Goal: Communication & Community: Answer question/provide support

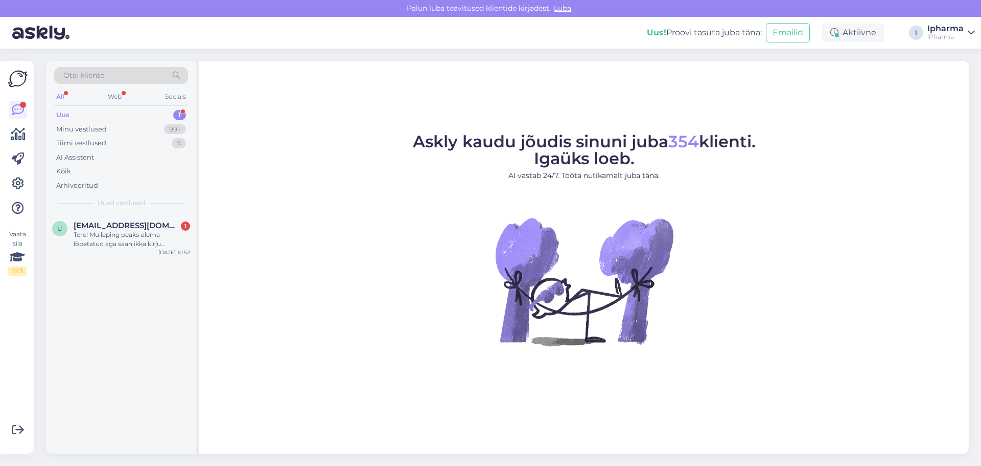
click at [74, 115] on div "Uus 1" at bounding box center [121, 115] width 134 height 14
click at [100, 227] on span "[EMAIL_ADDRESS][DOMAIN_NAME]" at bounding box center [127, 225] width 106 height 9
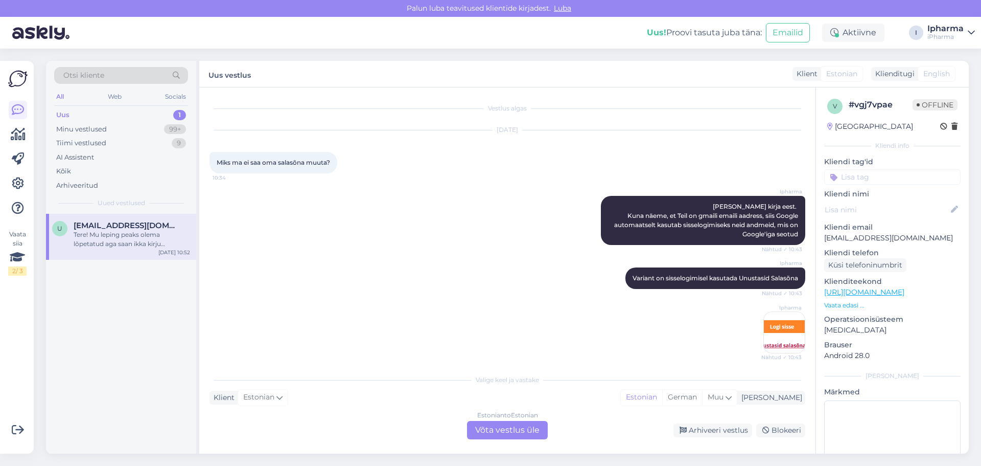
scroll to position [142, 0]
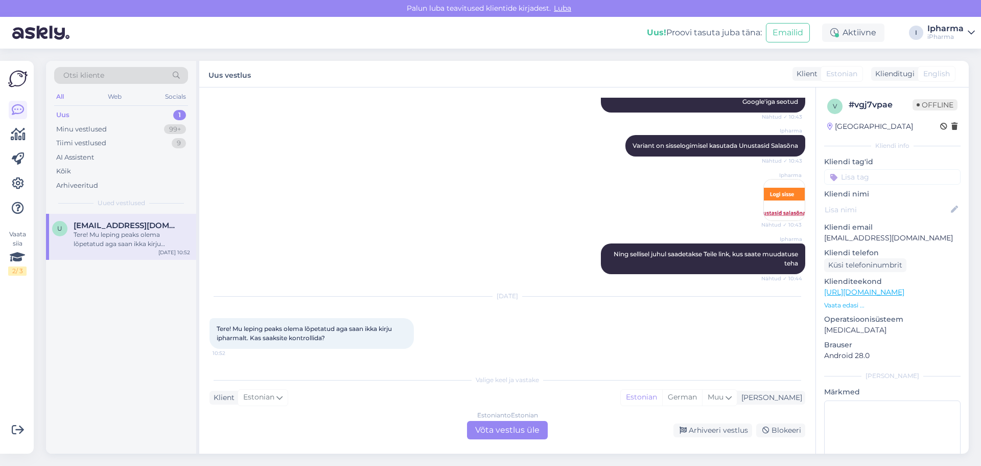
click at [512, 426] on div "Estonian to Estonian Võta vestlus üle" at bounding box center [507, 430] width 81 height 18
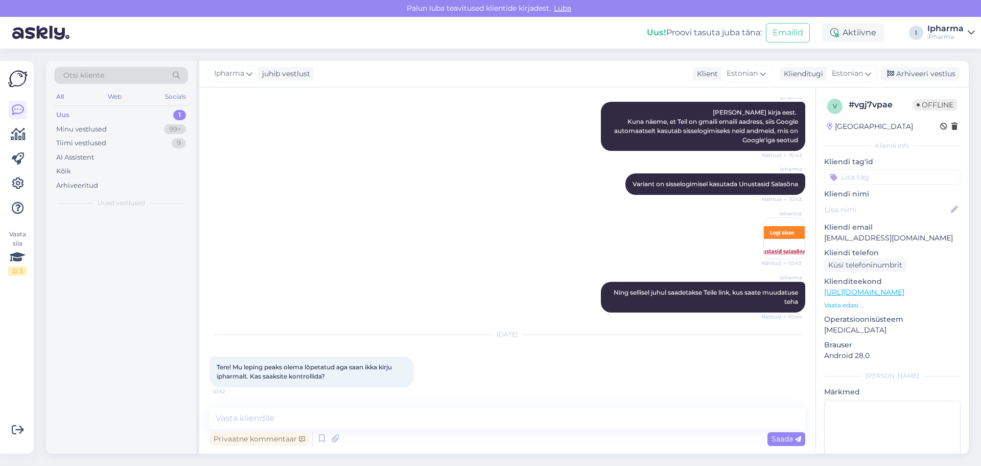
scroll to position [103, 0]
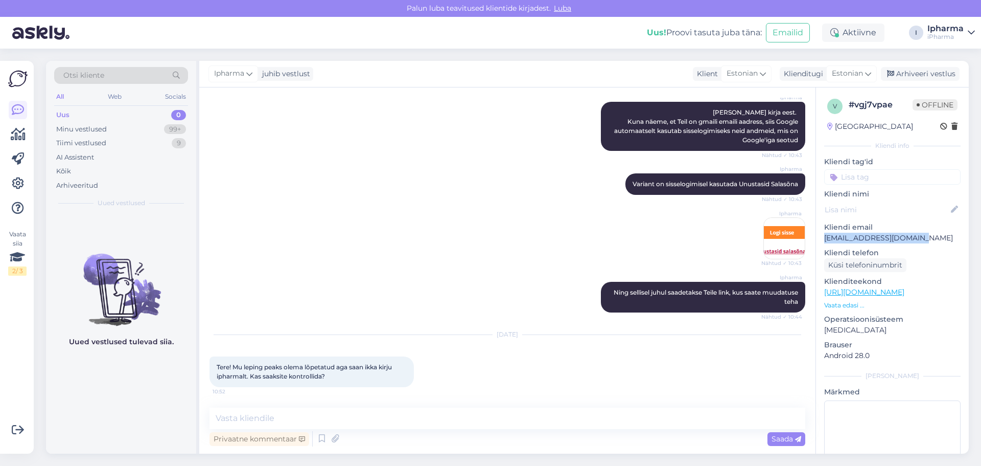
drag, startPoint x: 931, startPoint y: 238, endPoint x: 827, endPoint y: 241, distance: 104.8
click at [827, 241] on p "[EMAIL_ADDRESS][DOMAIN_NAME]" at bounding box center [893, 238] width 136 height 11
copy p "[EMAIL_ADDRESS][DOMAIN_NAME]"
click at [256, 417] on textarea at bounding box center [508, 417] width 596 height 21
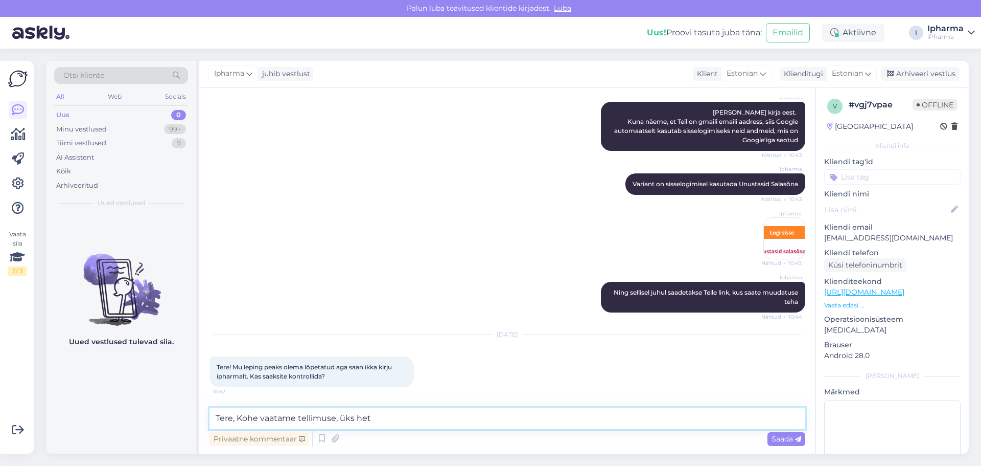
type textarea "Tere, Kohe vaatame tellimuse, üks hetk"
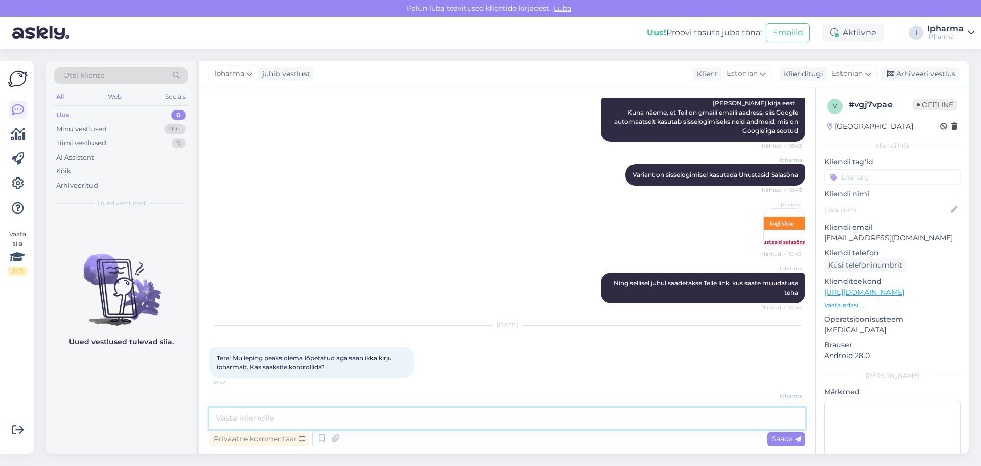
scroll to position [147, 0]
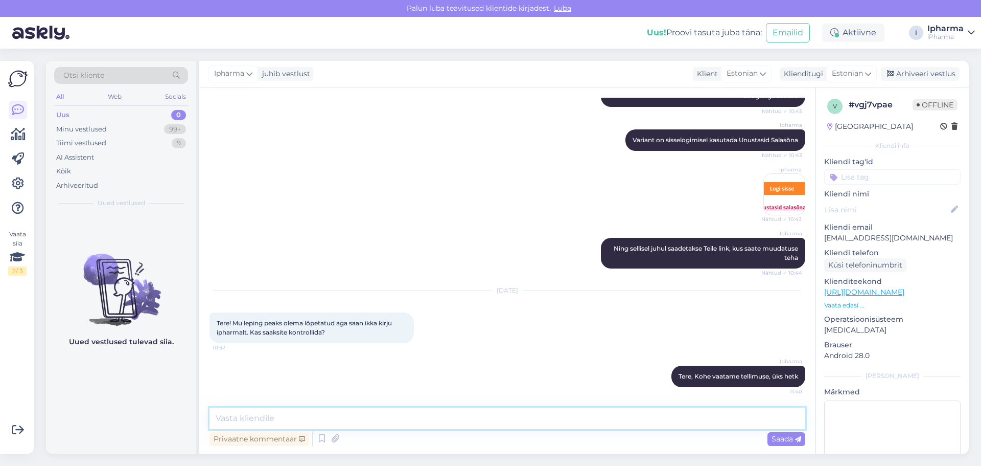
click at [283, 422] on textarea at bounding box center [508, 417] width 596 height 21
type textarea "Kontrollisime üle [PERSON_NAME] tellimus on lõpetatud"
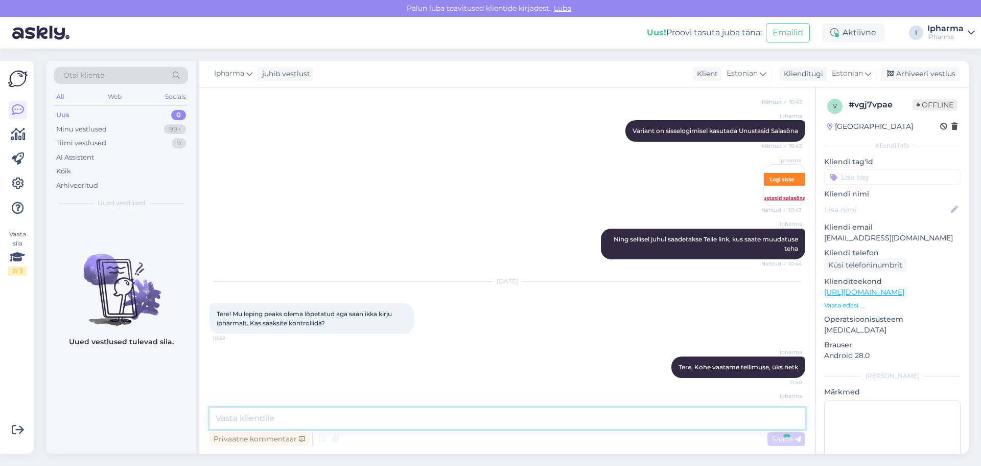
scroll to position [191, 0]
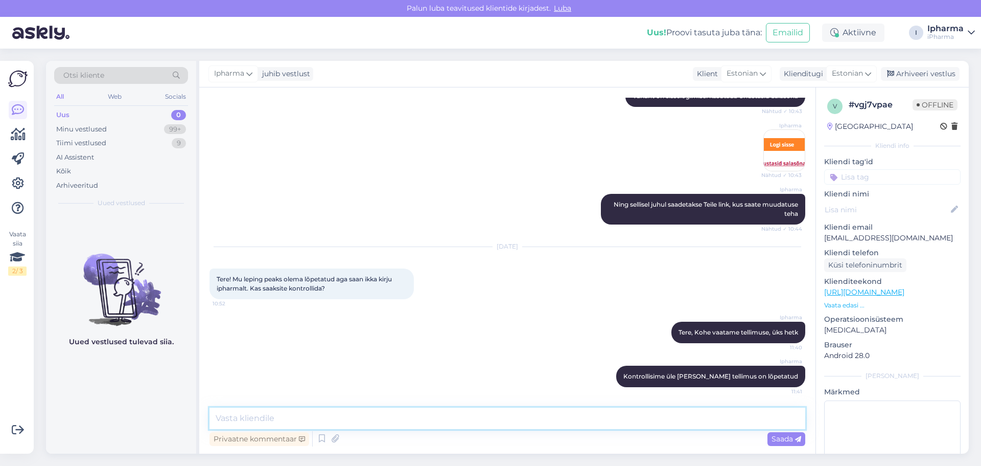
click at [311, 423] on textarea at bounding box center [508, 417] width 596 height 21
type textarea "Täpsustage palun mis kirja olete saanud"
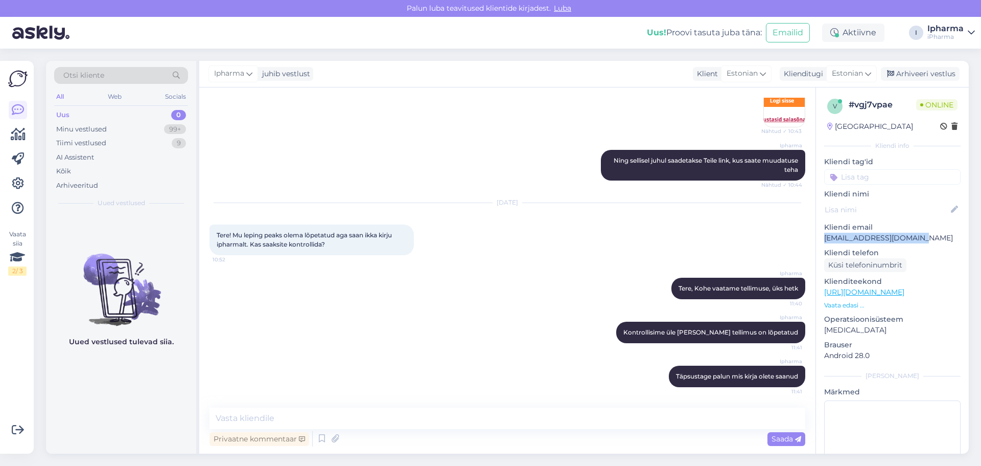
drag, startPoint x: 929, startPoint y: 237, endPoint x: 825, endPoint y: 236, distance: 104.3
click at [825, 236] on p "[EMAIL_ADDRESS][DOMAIN_NAME]" at bounding box center [893, 238] width 136 height 11
copy p "[EMAIL_ADDRESS][DOMAIN_NAME]"
click at [359, 417] on textarea at bounding box center [508, 417] width 596 height 21
paste textarea "E-posti [PERSON_NAME] saadetavatest kirjadest saab loobuda, klõpsates [PERSON_N…"
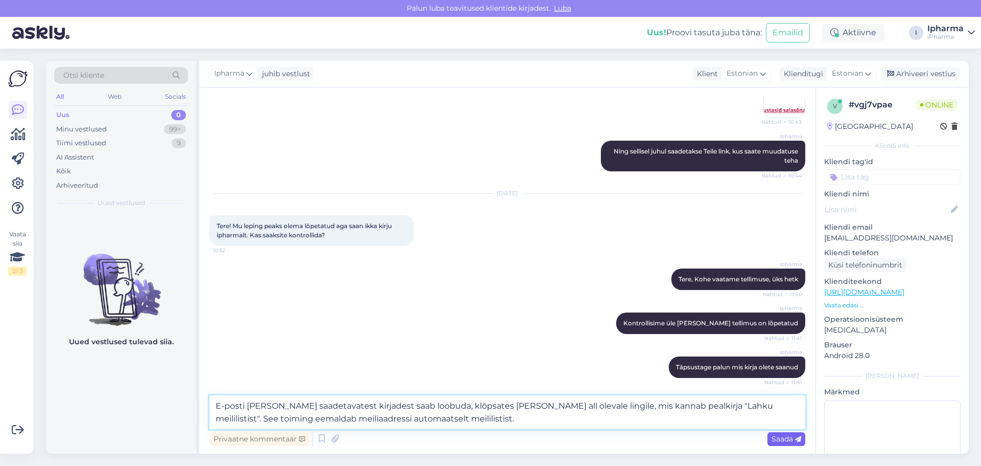
type textarea "E-posti [PERSON_NAME] saadetavatest kirjadest saab loobuda, klõpsates [PERSON_N…"
click at [785, 437] on span "Saada" at bounding box center [787, 438] width 30 height 9
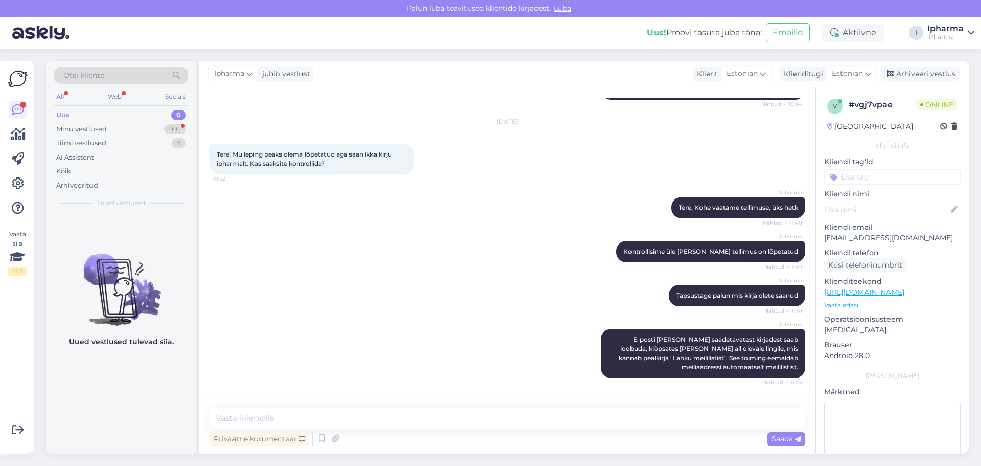
scroll to position [351, 0]
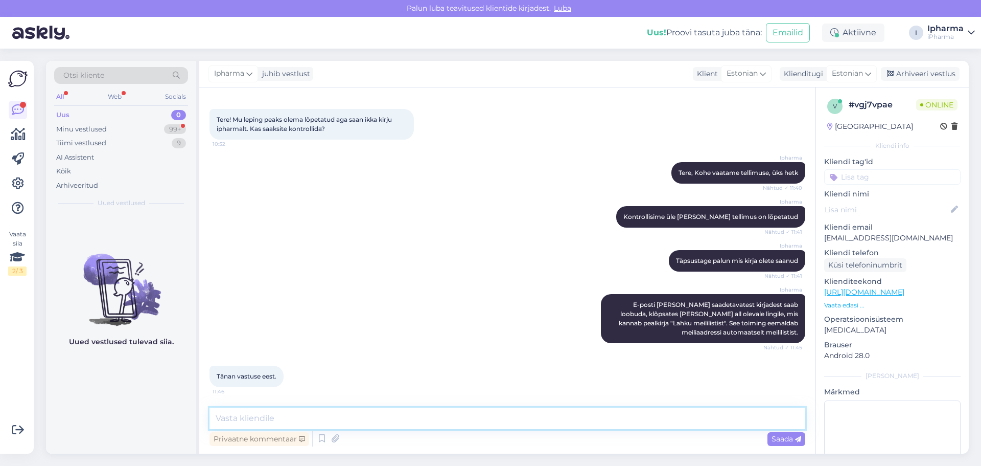
click at [235, 423] on textarea at bounding box center [508, 417] width 596 height 21
type textarea "[PERSON_NAME] soovime kena päeva"
click at [772, 438] on span "Saada" at bounding box center [787, 438] width 30 height 9
